Goal: Find specific page/section: Find specific page/section

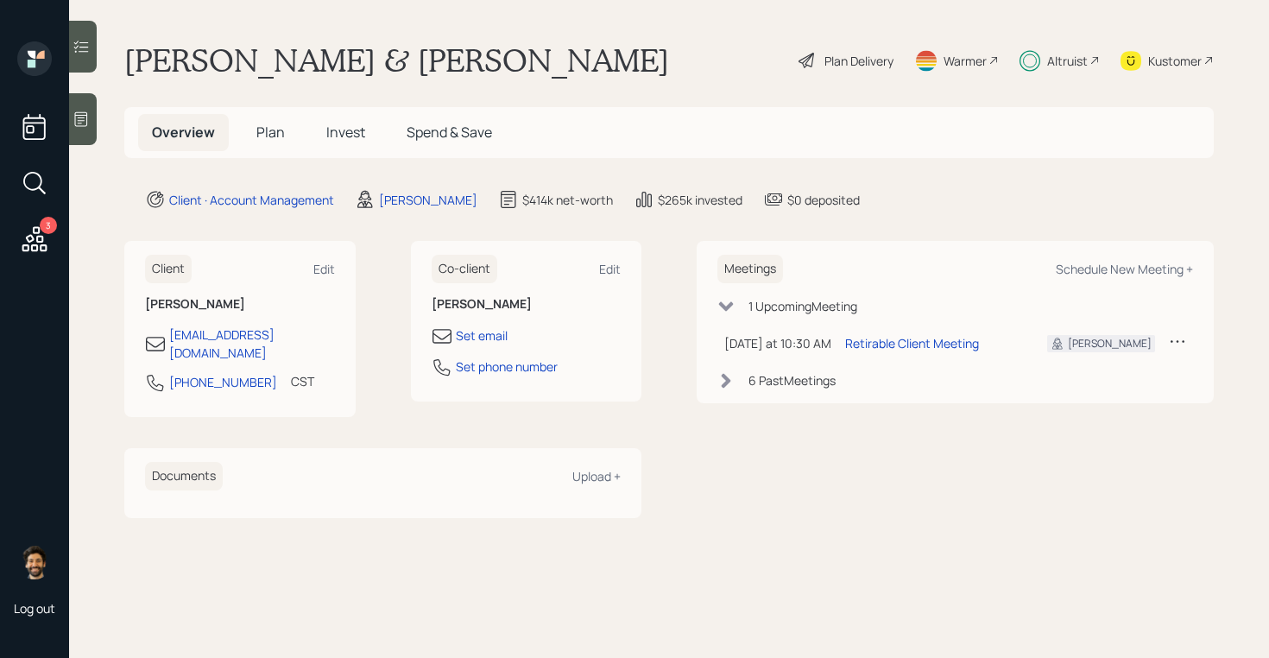
click at [1062, 61] on div "Altruist" at bounding box center [1067, 61] width 41 height 18
